Goal: Use online tool/utility: Utilize a website feature to perform a specific function

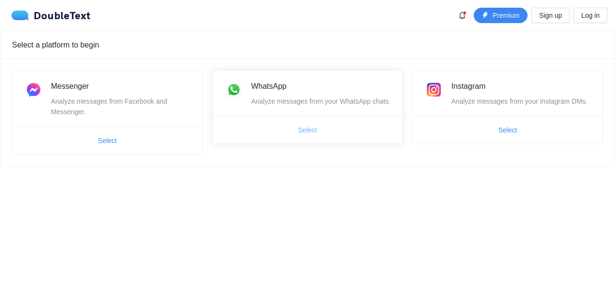
click at [307, 132] on span "Select" at bounding box center [307, 130] width 19 height 11
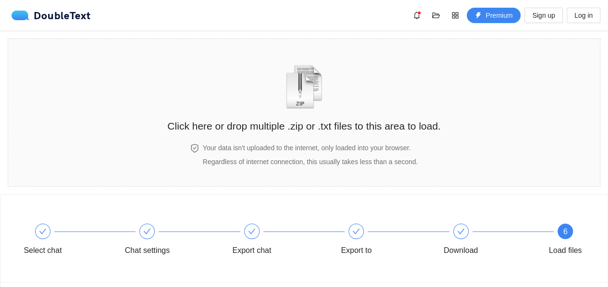
click at [307, 132] on h2 "Click here or drop multiple .zip or .txt files to this area to load." at bounding box center [303, 126] width 273 height 16
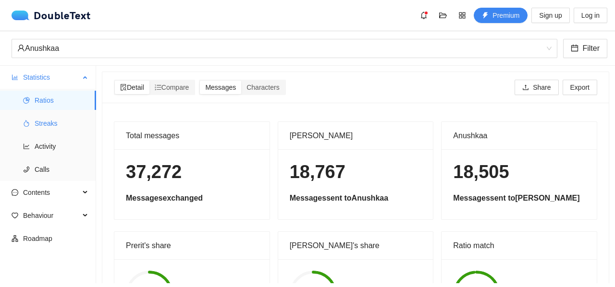
click at [41, 125] on span "Streaks" at bounding box center [62, 123] width 54 height 19
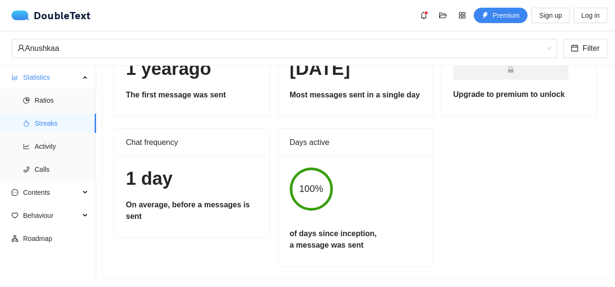
scroll to position [104, 0]
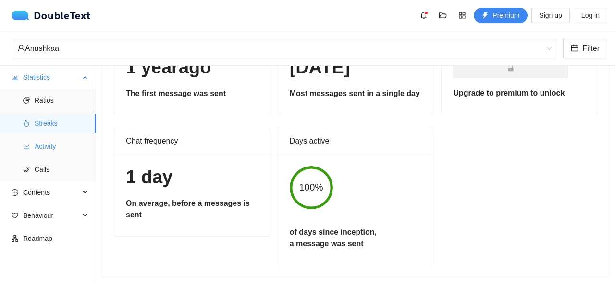
click at [65, 148] on span "Activity" at bounding box center [62, 146] width 54 height 19
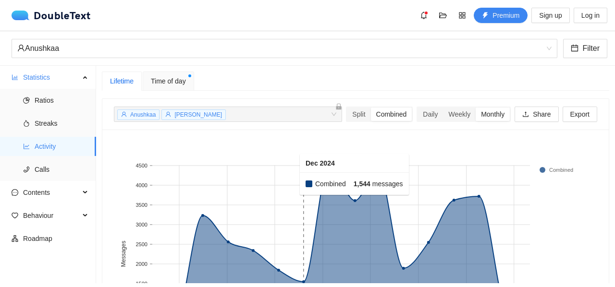
scroll to position [80, 0]
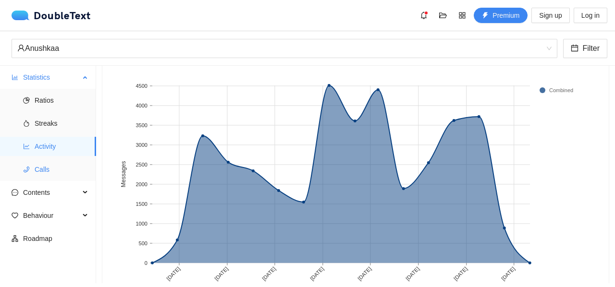
click at [63, 163] on span "Calls" at bounding box center [62, 169] width 54 height 19
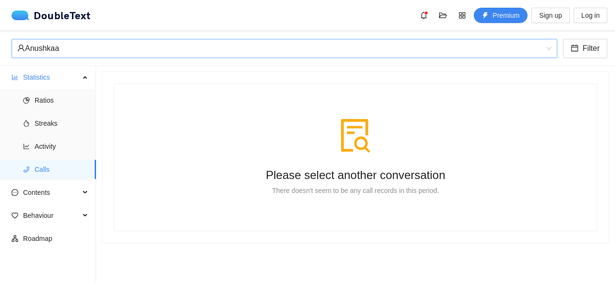
click at [131, 49] on div "Anushkaa" at bounding box center [280, 48] width 526 height 18
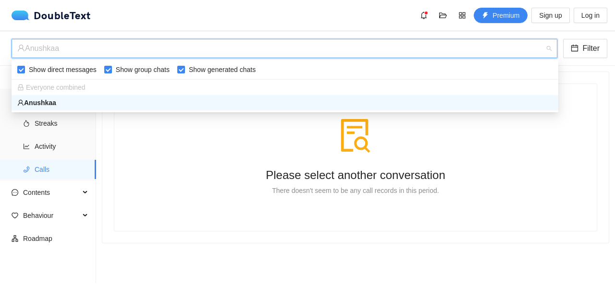
click at [142, 144] on div at bounding box center [355, 136] width 429 height 35
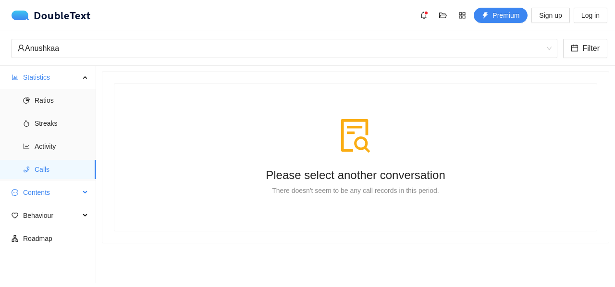
click at [67, 194] on span "Contents" at bounding box center [51, 192] width 57 height 19
click at [61, 211] on span "Word Cloud" at bounding box center [62, 215] width 54 height 19
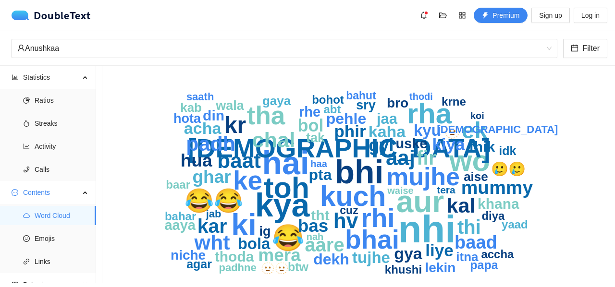
scroll to position [80, 0]
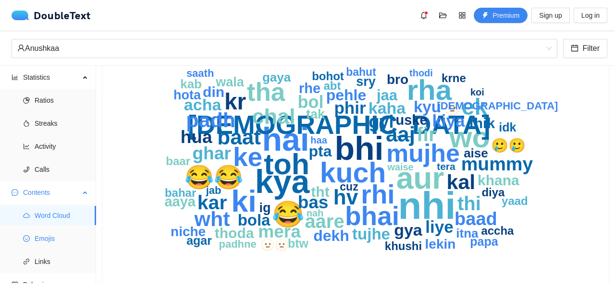
click at [59, 245] on span "Emojis" at bounding box center [62, 238] width 54 height 19
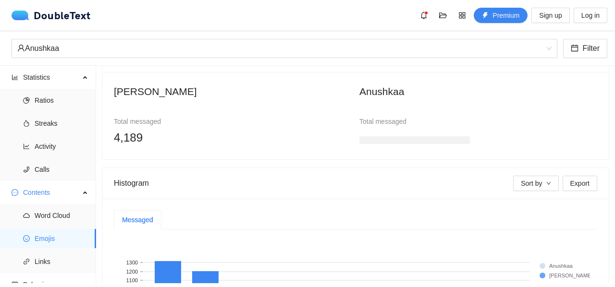
click at [387, 140] on h3 at bounding box center [414, 140] width 111 height 8
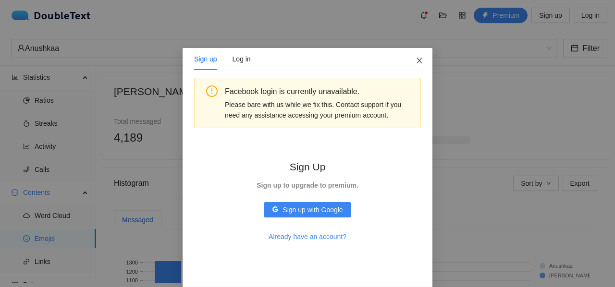
click at [420, 53] on span "Close" at bounding box center [419, 61] width 26 height 26
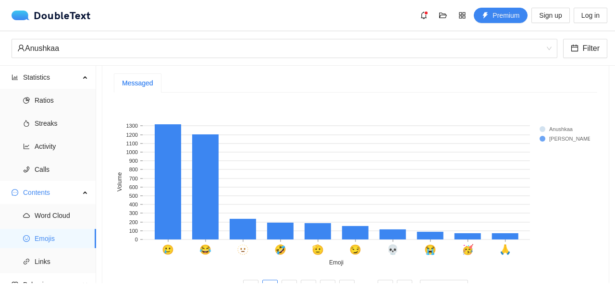
scroll to position [240, 0]
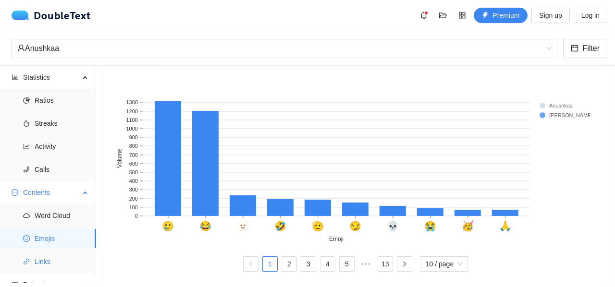
click at [72, 260] on span "Links" at bounding box center [62, 261] width 54 height 19
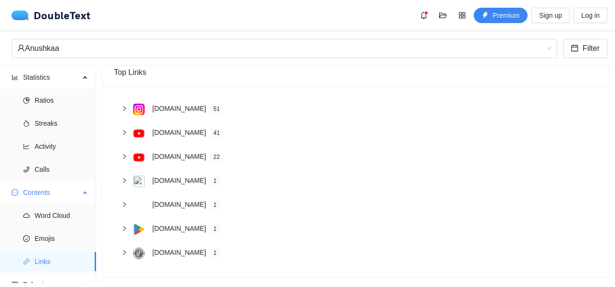
scroll to position [72, 0]
click at [65, 191] on span "Contents" at bounding box center [51, 192] width 57 height 19
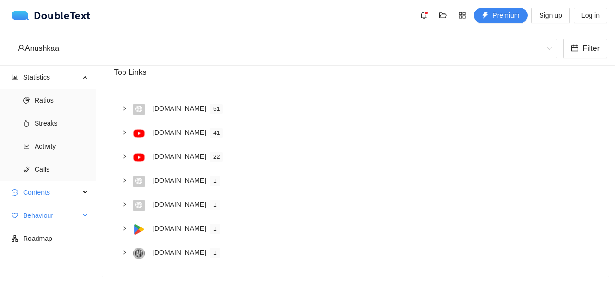
click at [76, 219] on span "Behaviour" at bounding box center [51, 215] width 57 height 19
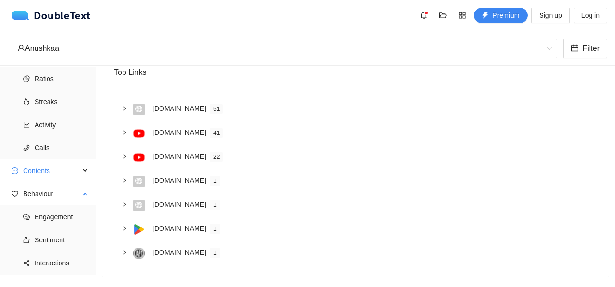
scroll to position [34, 0]
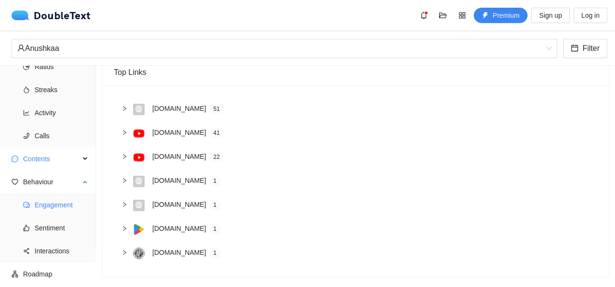
click at [64, 207] on span "Engagement" at bounding box center [62, 205] width 54 height 19
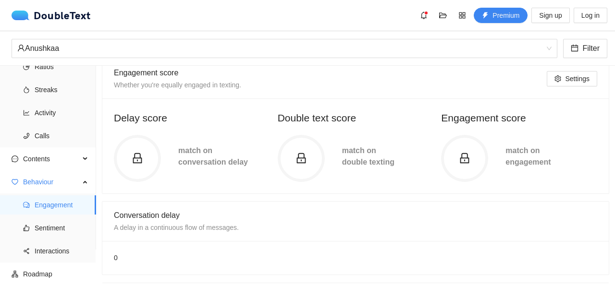
scroll to position [80, 0]
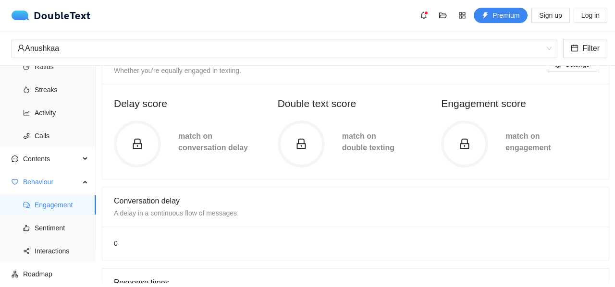
click at [294, 156] on circle at bounding box center [301, 144] width 44 height 44
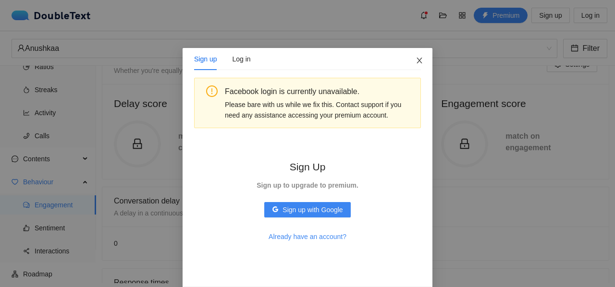
click at [417, 61] on icon "close" at bounding box center [420, 61] width 8 height 8
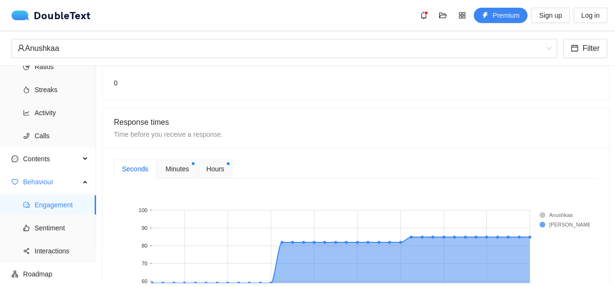
scroll to position [320, 0]
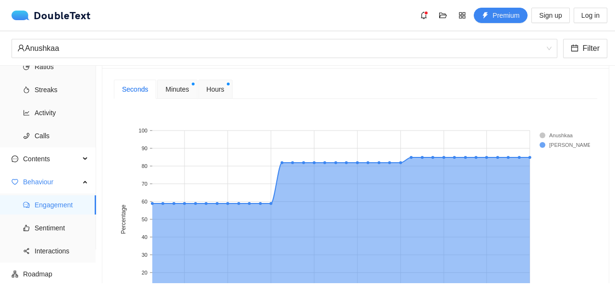
click at [178, 88] on span "Minutes" at bounding box center [177, 89] width 24 height 11
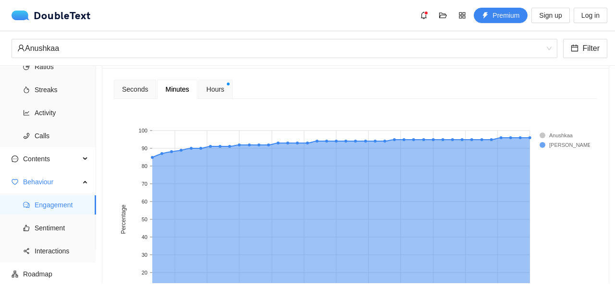
click at [217, 90] on span "Hours" at bounding box center [216, 89] width 18 height 11
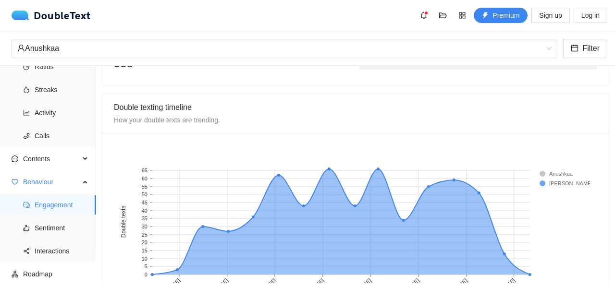
scroll to position [773, 0]
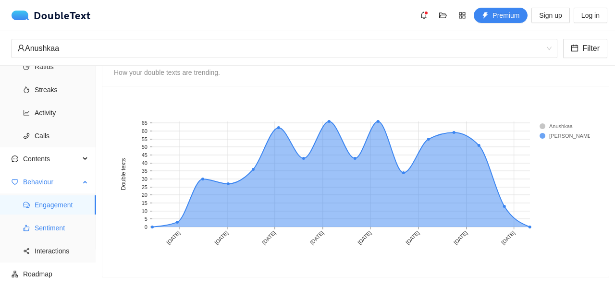
click at [68, 230] on span "Sentiment" at bounding box center [62, 228] width 54 height 19
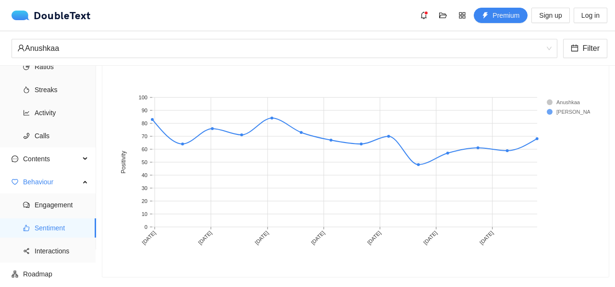
scroll to position [580, 0]
click at [65, 246] on span "Interactions" at bounding box center [62, 251] width 54 height 19
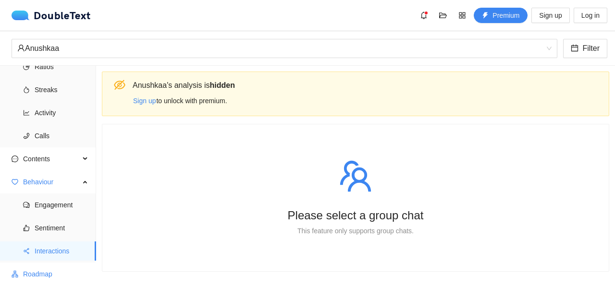
click at [75, 274] on span "Roadmap" at bounding box center [55, 274] width 65 height 19
